Goal: Navigation & Orientation: Find specific page/section

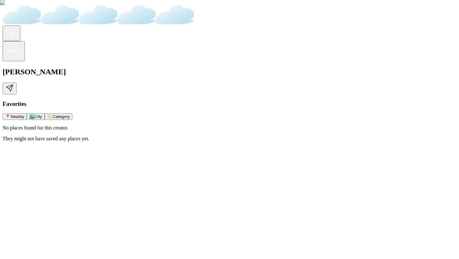
click at [42, 119] on span "🏙️ City" at bounding box center [35, 116] width 13 height 5
click at [70, 119] on span "Category" at bounding box center [61, 116] width 17 height 5
click at [24, 119] on span "Nearby" at bounding box center [18, 116] width 14 height 5
click at [12, 26] on rect at bounding box center [11, 32] width 13 height 13
click at [10, 26] on rect at bounding box center [11, 32] width 13 height 13
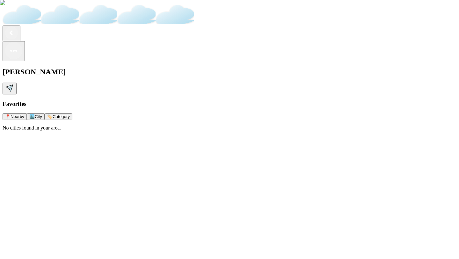
click at [10, 26] on rect at bounding box center [11, 32] width 13 height 13
